Goal: Task Accomplishment & Management: Manage account settings

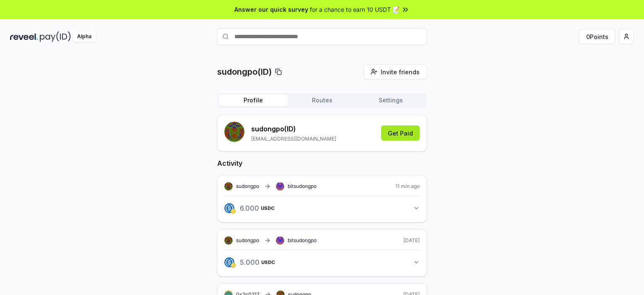
click at [402, 134] on button "Get Paid" at bounding box center [400, 132] width 39 height 15
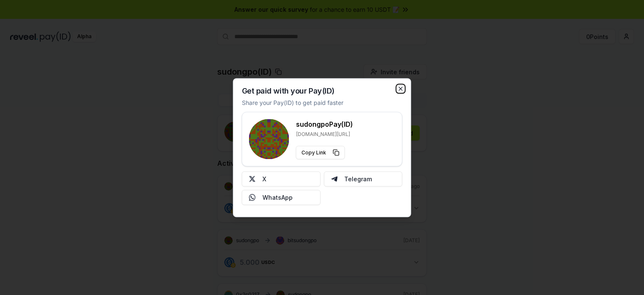
click at [402, 88] on icon "button" at bounding box center [400, 88] width 3 height 3
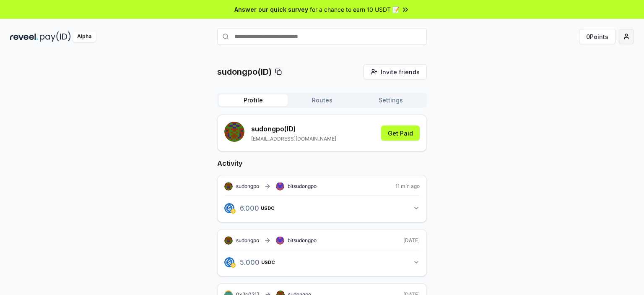
click at [626, 34] on html "Answer our quick survey for a chance to earn 10 USDT 📝 Alpha 0 Points sudongpo(…" at bounding box center [322, 147] width 644 height 295
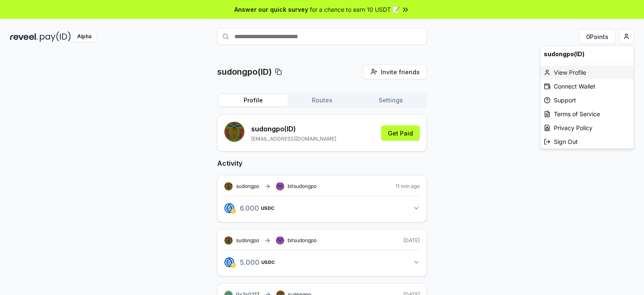
click at [573, 69] on div "View Profile" at bounding box center [587, 72] width 93 height 14
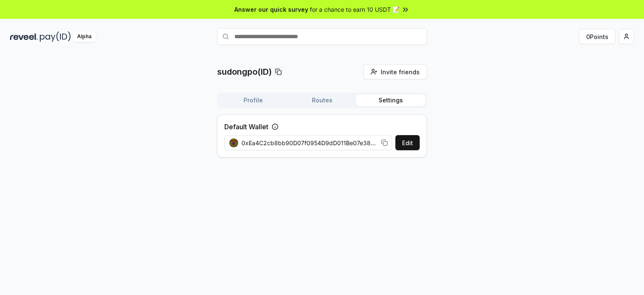
click at [394, 101] on button "Settings" at bounding box center [391, 100] width 69 height 12
click at [321, 99] on button "Routes" at bounding box center [322, 100] width 69 height 12
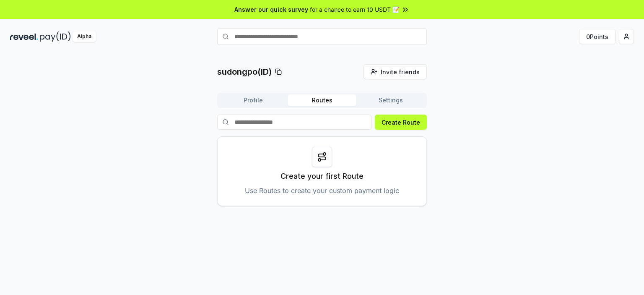
click at [250, 98] on button "Profile" at bounding box center [253, 100] width 69 height 12
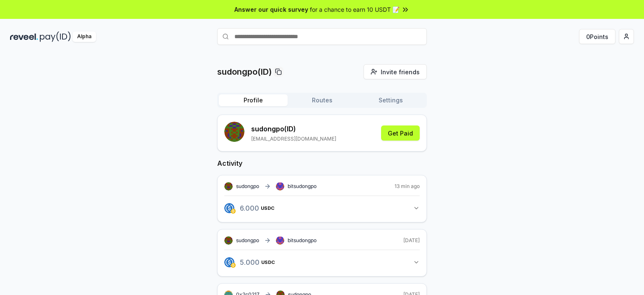
click at [31, 37] on img at bounding box center [24, 36] width 28 height 10
